Goal: Transaction & Acquisition: Obtain resource

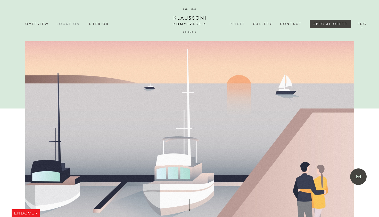
click at [242, 21] on link "Prices" at bounding box center [241, 24] width 23 height 16
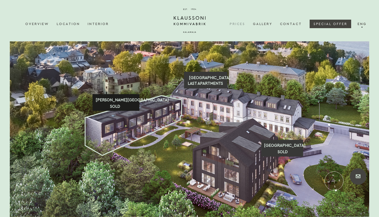
click at [125, 105] on rect at bounding box center [116, 102] width 47 height 17
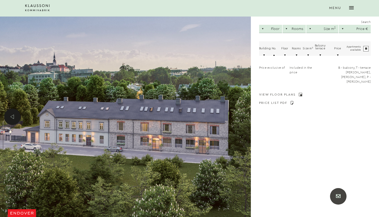
click at [32, 11] on polygon at bounding box center [31, 10] width 2 height 2
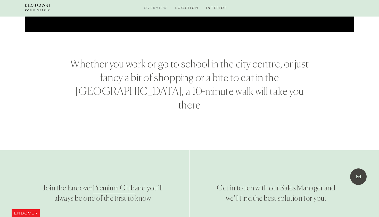
scroll to position [2116, 0]
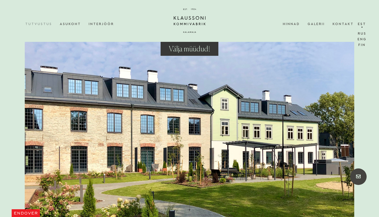
click at [361, 22] on link "Est" at bounding box center [362, 24] width 10 height 16
click at [360, 39] on link "Eng" at bounding box center [362, 40] width 11 height 6
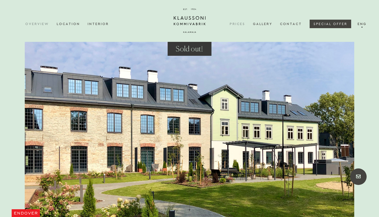
click at [239, 22] on link "Prices" at bounding box center [241, 24] width 23 height 16
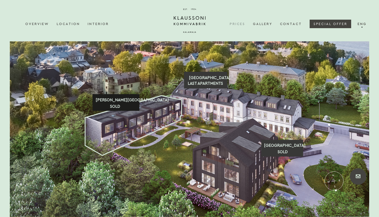
click at [118, 98] on text "[PERSON_NAME][GEOGRAPHIC_DATA]" at bounding box center [132, 100] width 73 height 4
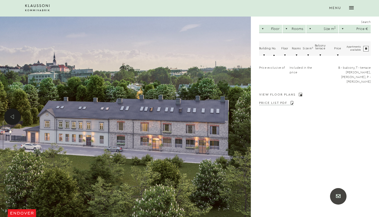
click at [275, 101] on link "PRICE LIST PDF" at bounding box center [276, 103] width 35 height 4
